Goal: Navigation & Orientation: Find specific page/section

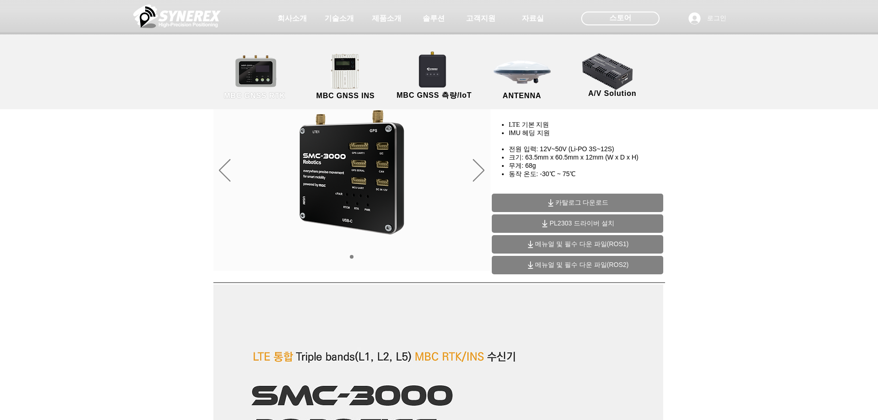
click at [271, 74] on link "MBC GNSS RTK" at bounding box center [254, 77] width 83 height 48
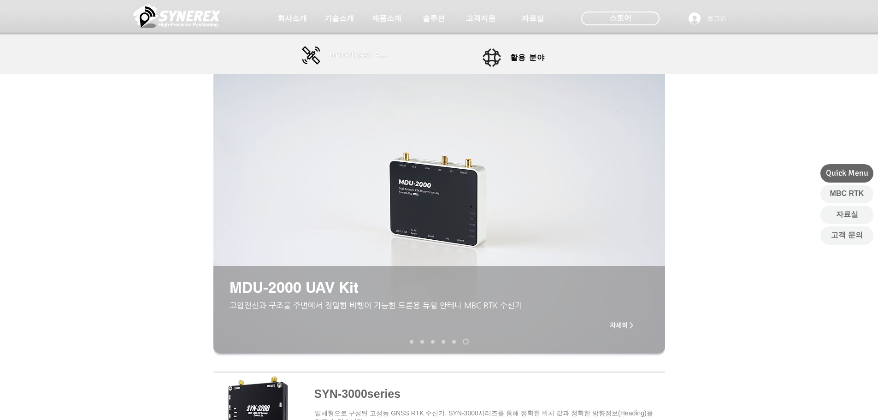
click at [353, 54] on span "Broadcast RTK" at bounding box center [360, 55] width 62 height 8
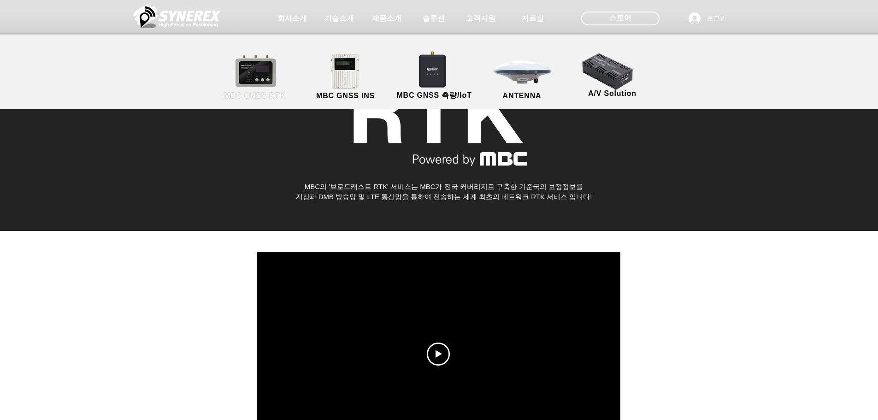
click at [259, 64] on link "MBC GNSS RTK" at bounding box center [254, 77] width 83 height 48
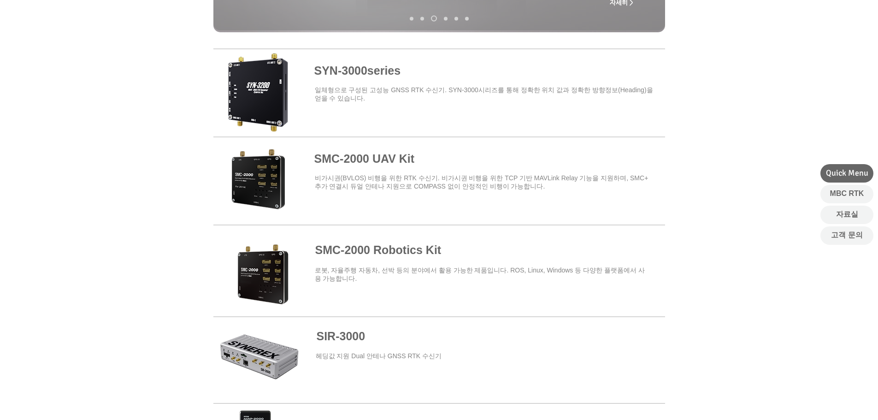
scroll to position [323, 0]
